Goal: Task Accomplishment & Management: Use online tool/utility

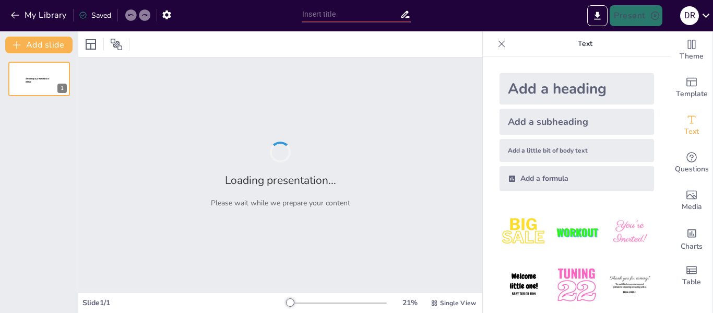
type input "1.2. Operación de E/S"
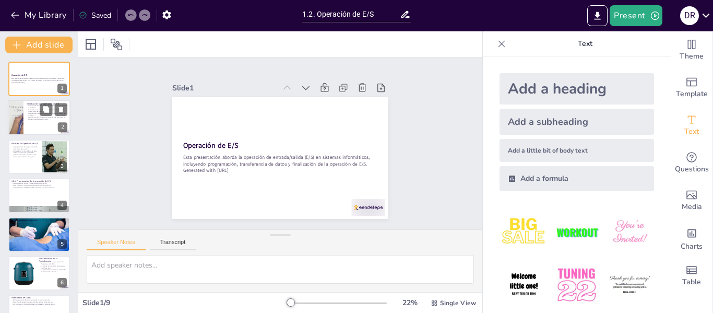
click at [39, 123] on div at bounding box center [39, 118] width 63 height 36
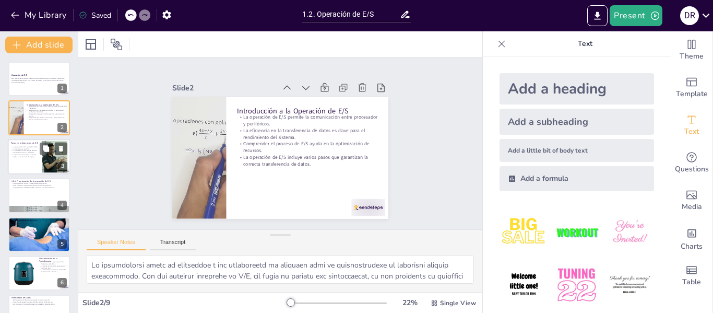
click at [39, 156] on p "La finalización de la operación de E/S implica la actualización de registros." at bounding box center [25, 155] width 28 height 4
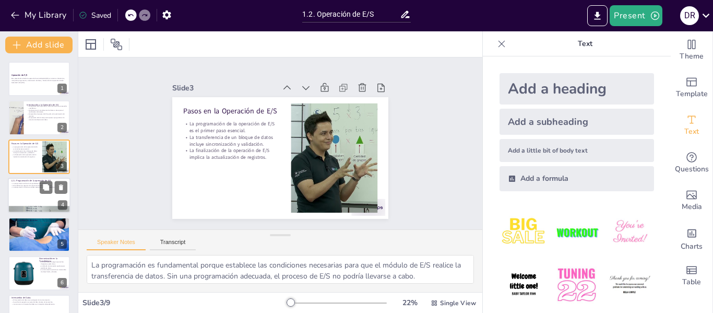
click at [29, 190] on div at bounding box center [39, 196] width 63 height 36
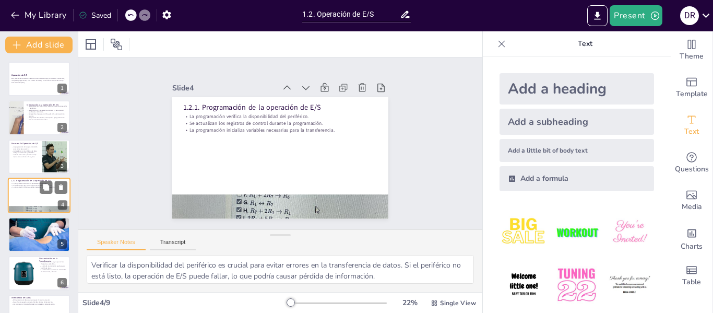
scroll to position [13, 0]
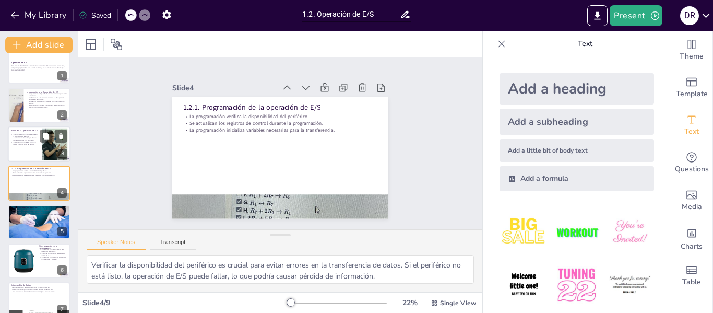
click at [28, 143] on p "La finalización de la operación de E/S implica la actualización de registros." at bounding box center [25, 143] width 28 height 4
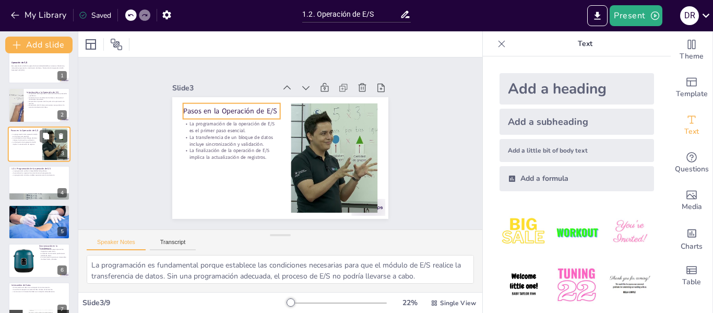
scroll to position [0, 0]
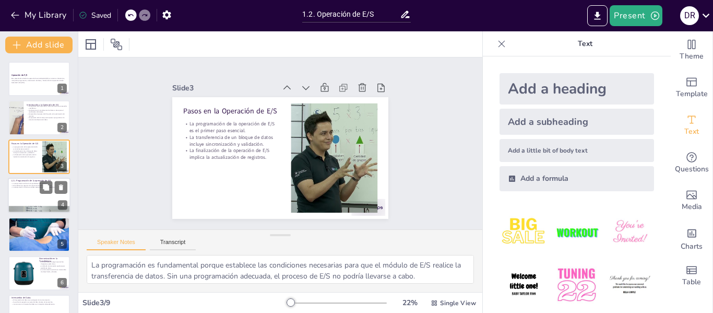
click at [30, 187] on p "La programación inicializa variables necesarias para la transferencia." at bounding box center [39, 187] width 56 height 2
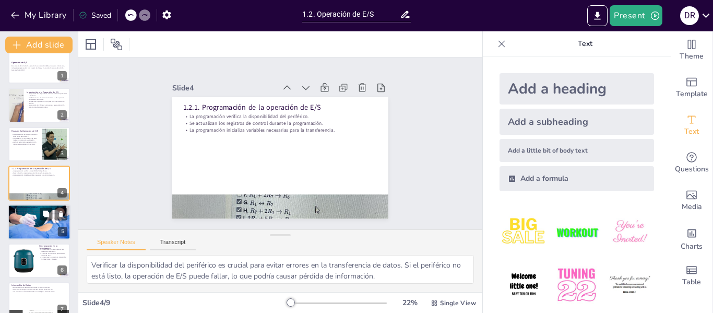
click at [37, 217] on div at bounding box center [39, 222] width 63 height 37
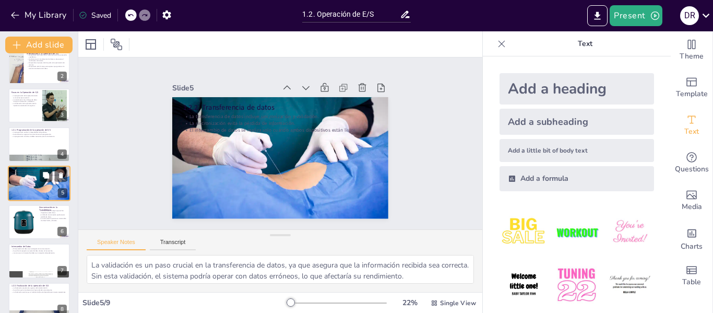
scroll to position [102, 0]
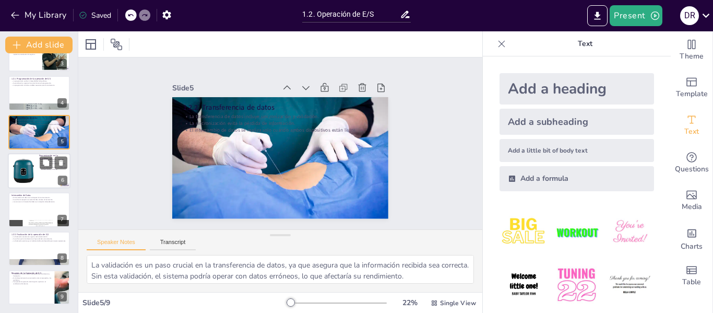
click at [28, 178] on div at bounding box center [23, 171] width 32 height 32
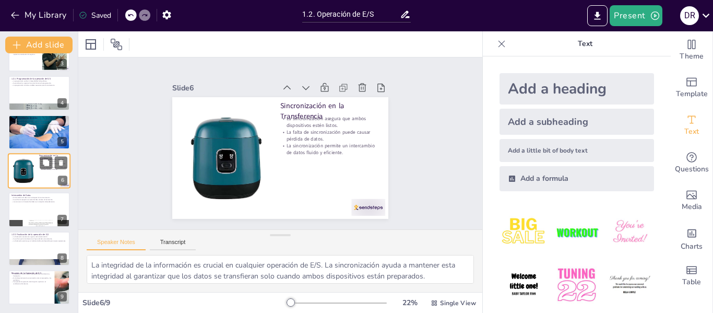
scroll to position [90, 0]
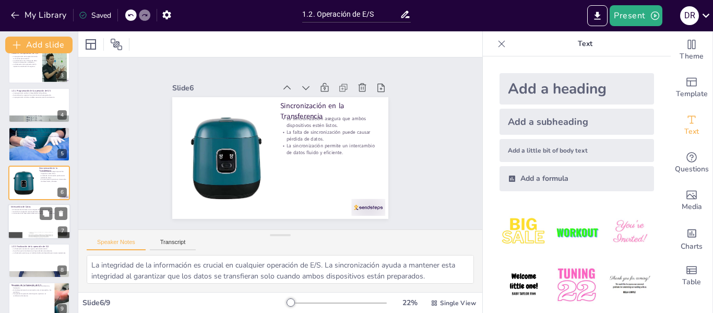
click at [26, 217] on div at bounding box center [39, 222] width 63 height 36
type textarea "La operación de E/S se lleva a cabo en la fase de intercambio de datos. Es fund…"
